Goal: Information Seeking & Learning: Check status

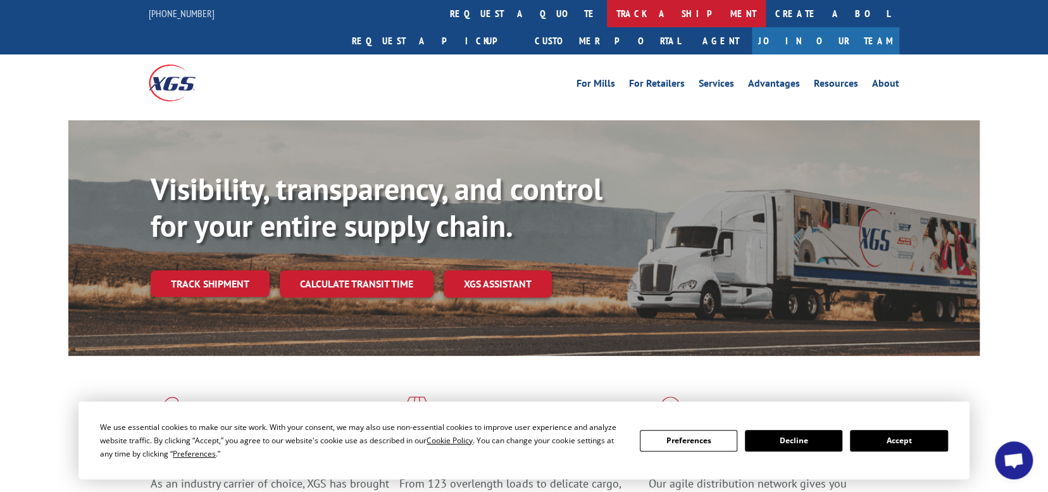
click at [607, 15] on link "track a shipment" at bounding box center [686, 13] width 159 height 27
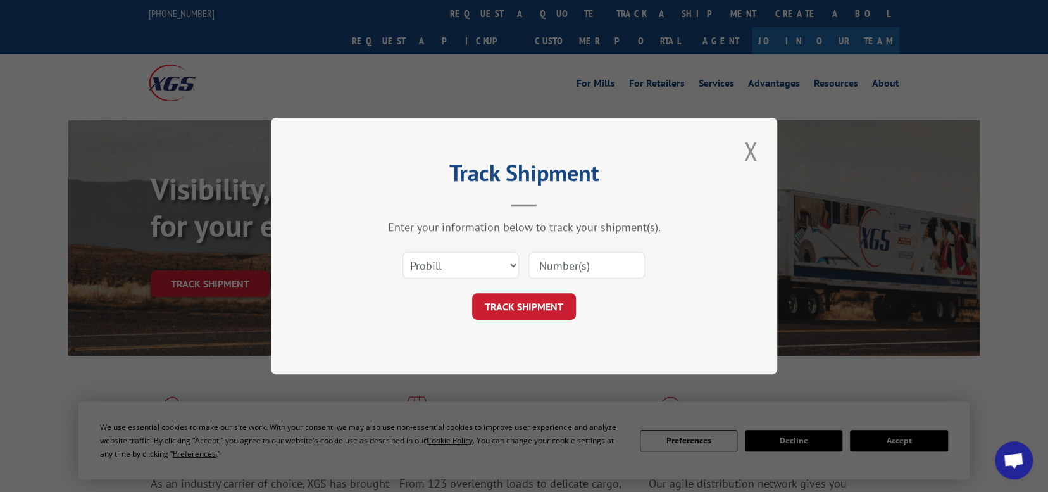
click at [559, 263] on input at bounding box center [586, 265] width 116 height 27
paste input "17508468"
type input "17508468"
click at [527, 304] on button "TRACK SHIPMENT" at bounding box center [524, 306] width 104 height 27
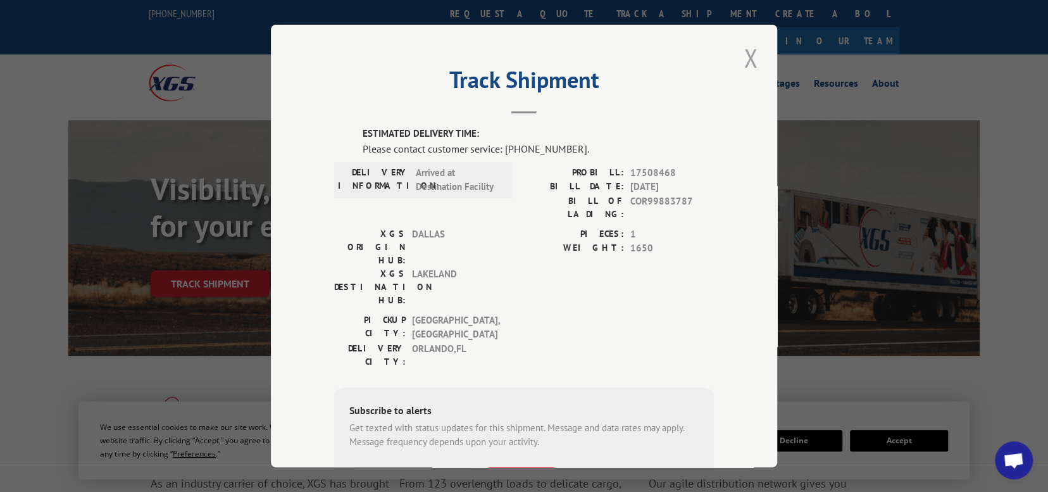
click at [748, 60] on button "Close modal" at bounding box center [751, 58] width 22 height 35
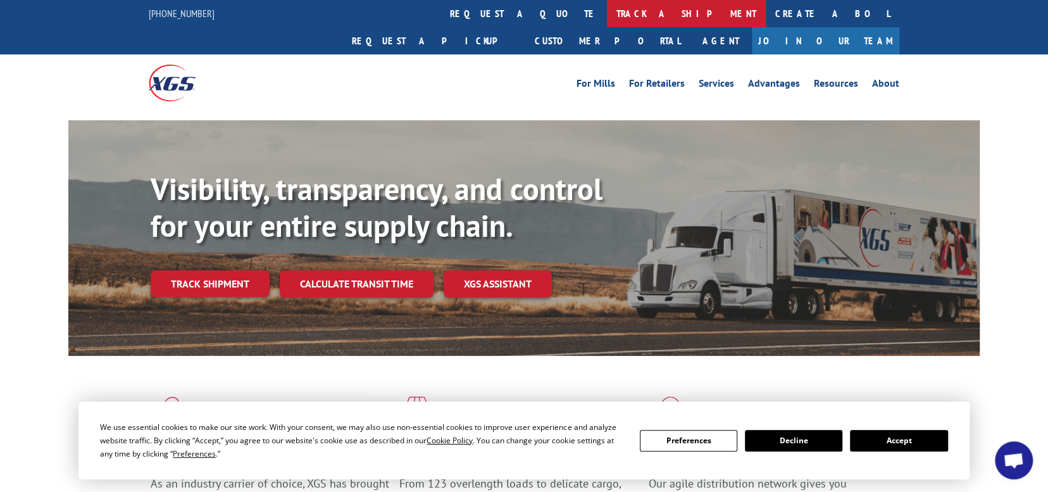
click at [607, 12] on link "track a shipment" at bounding box center [686, 13] width 159 height 27
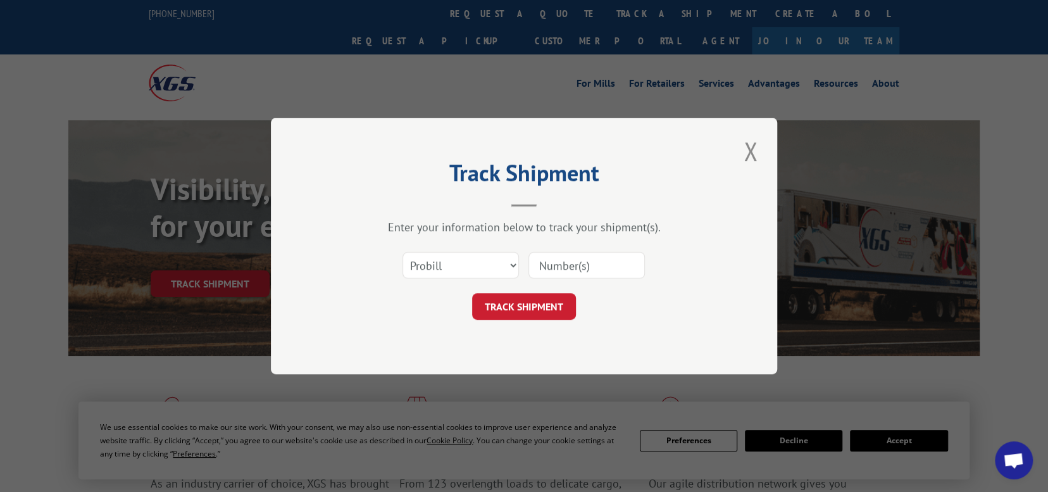
click at [574, 268] on input at bounding box center [586, 265] width 116 height 27
paste input "17508468"
type input "17508468"
click at [531, 303] on button "TRACK SHIPMENT" at bounding box center [524, 306] width 104 height 27
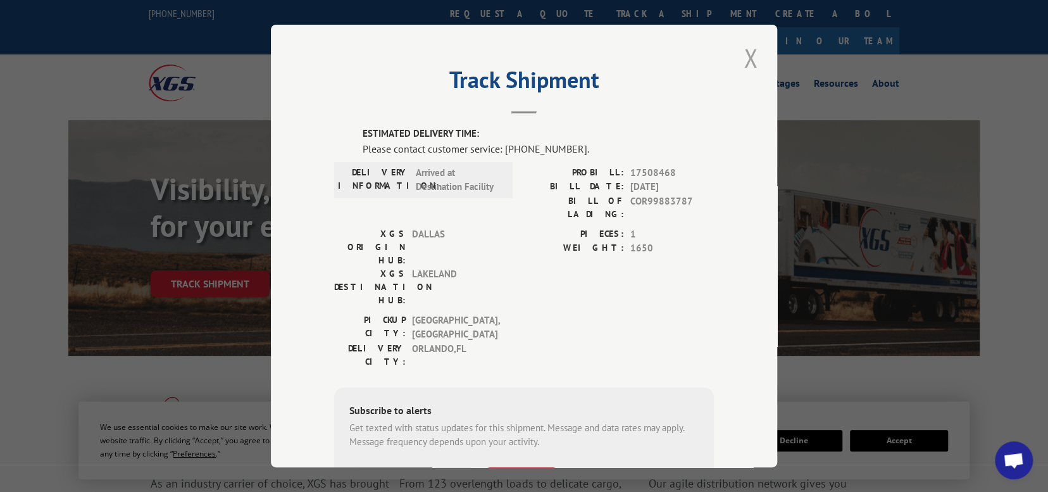
click at [750, 56] on button "Close modal" at bounding box center [751, 58] width 22 height 35
